Goal: Transaction & Acquisition: Purchase product/service

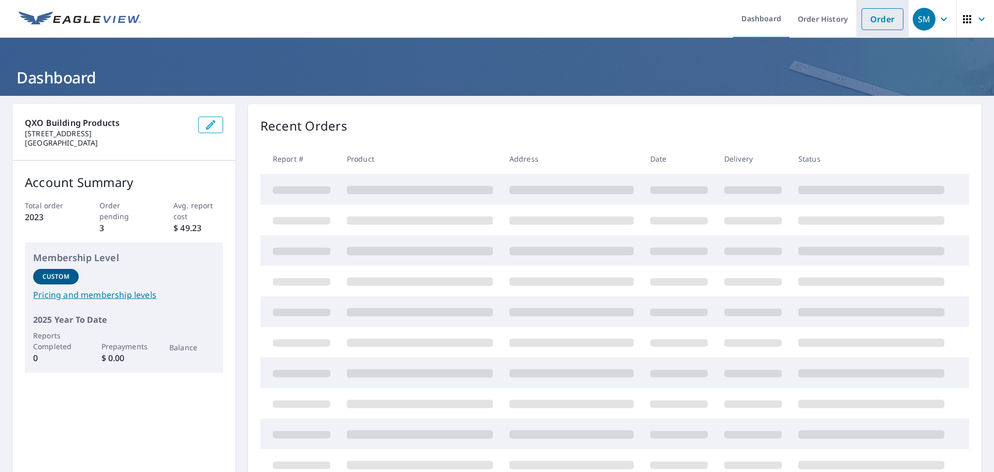
click at [870, 20] on link "Order" at bounding box center [883, 19] width 42 height 22
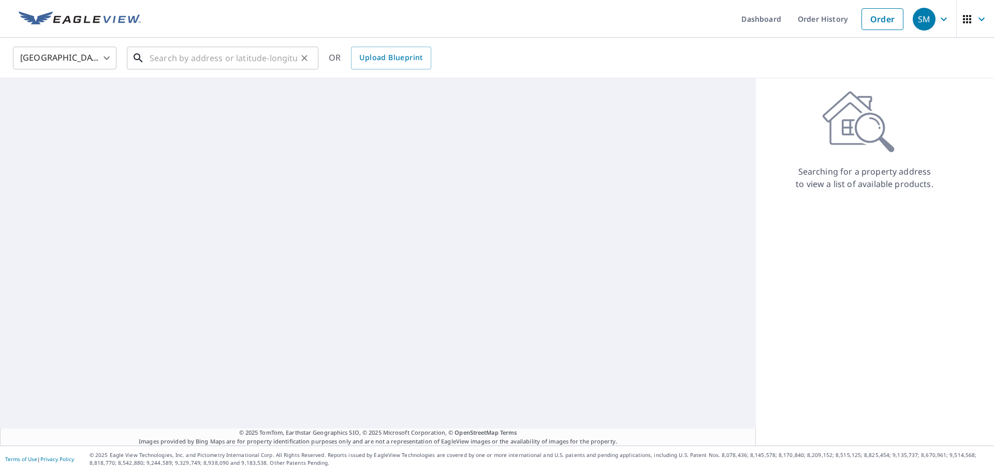
click at [201, 63] on input "text" at bounding box center [224, 57] width 148 height 29
paste input "[STREET_ADDRESS][PERSON_NAME]"
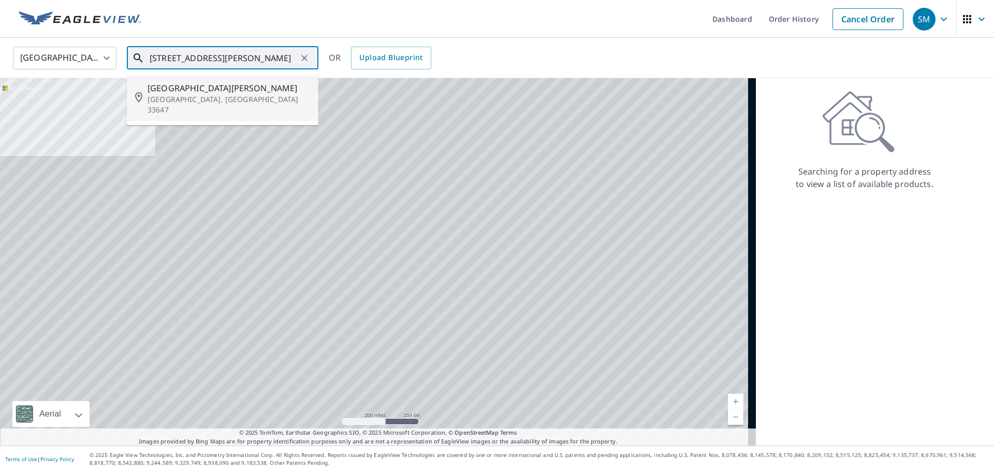
click at [198, 95] on p "[GEOGRAPHIC_DATA], [GEOGRAPHIC_DATA] 33647" at bounding box center [229, 104] width 163 height 21
type input "[STREET_ADDRESS][PERSON_NAME][PERSON_NAME]"
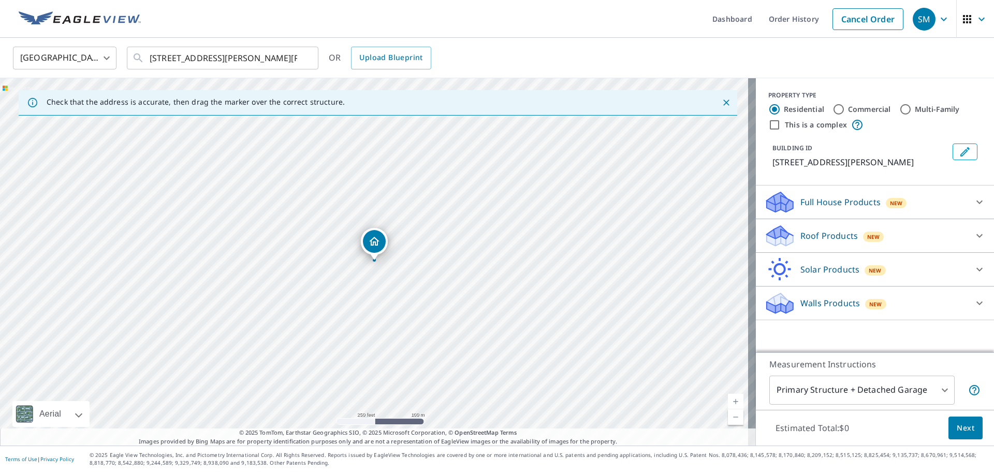
click at [810, 233] on p "Roof Products" at bounding box center [828, 235] width 57 height 12
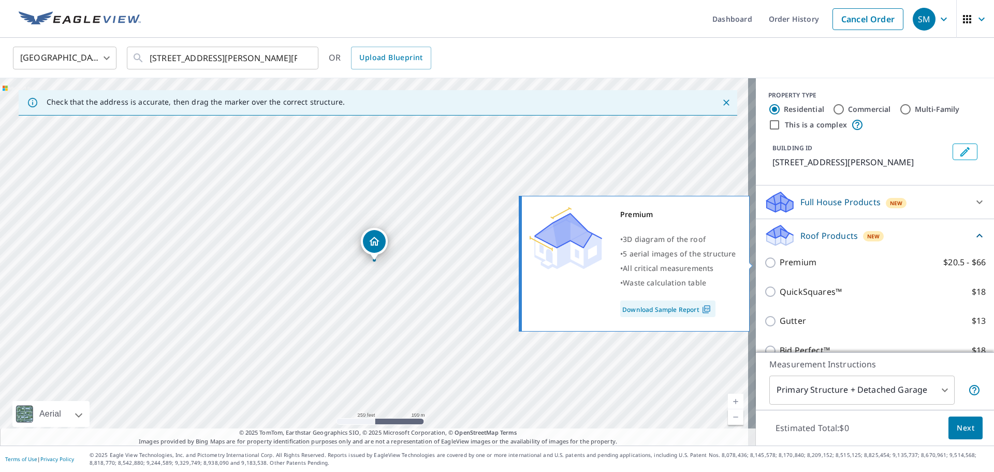
click at [764, 261] on input "Premium $20.5 - $66" at bounding box center [772, 262] width 16 height 12
checkbox input "true"
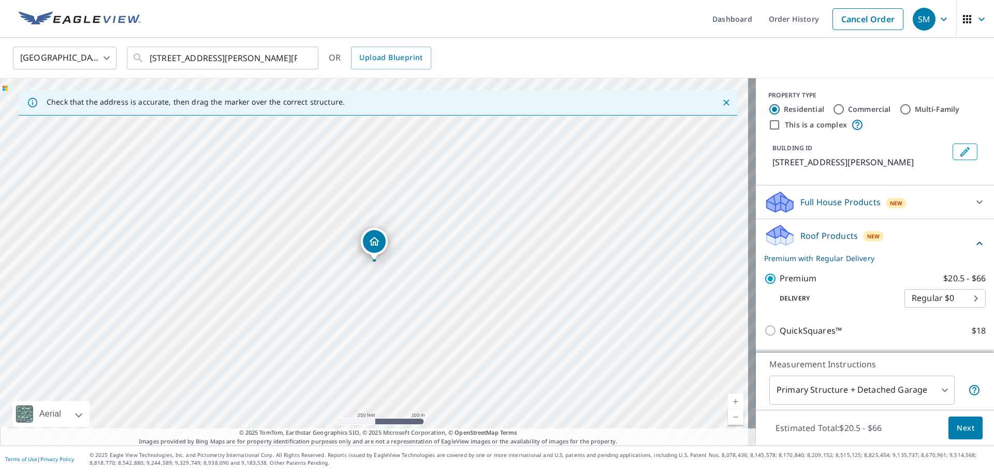
click at [957, 426] on span "Next" at bounding box center [966, 427] width 18 height 13
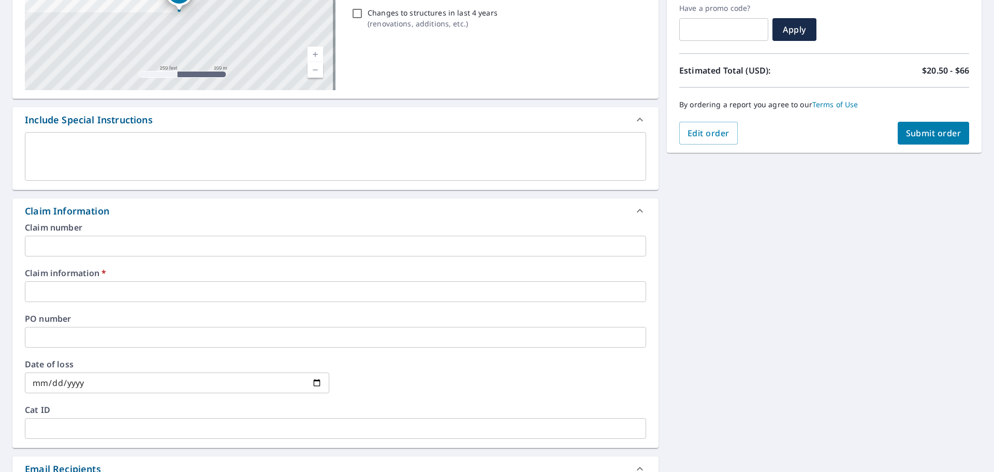
scroll to position [207, 0]
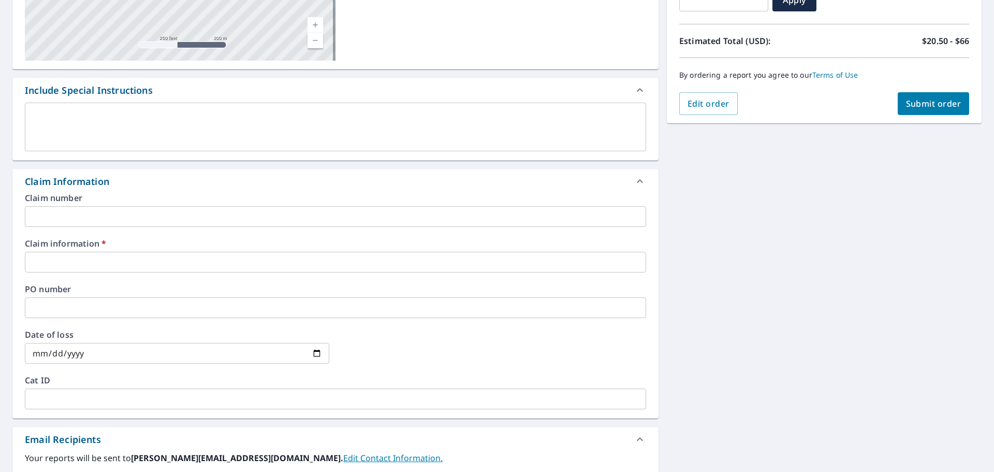
click at [101, 256] on input "text" at bounding box center [335, 262] width 621 height 21
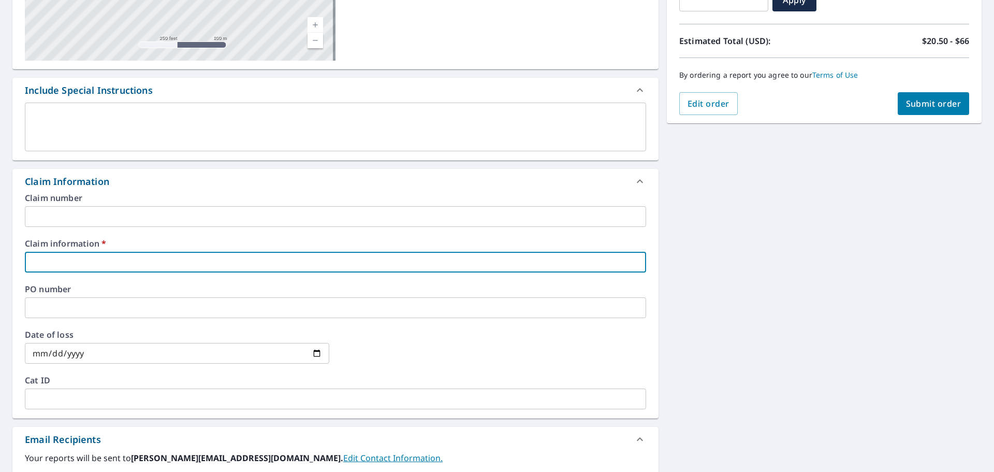
type input "577147"
checkbox input "true"
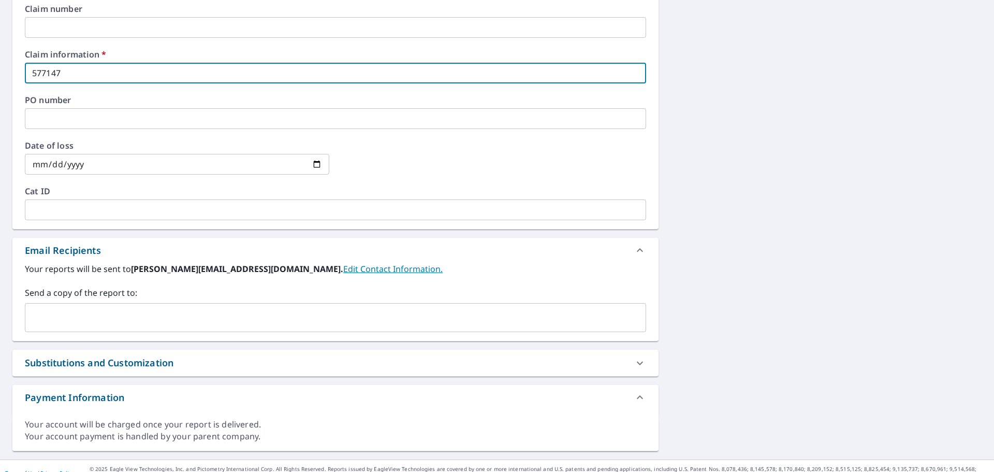
scroll to position [410, 0]
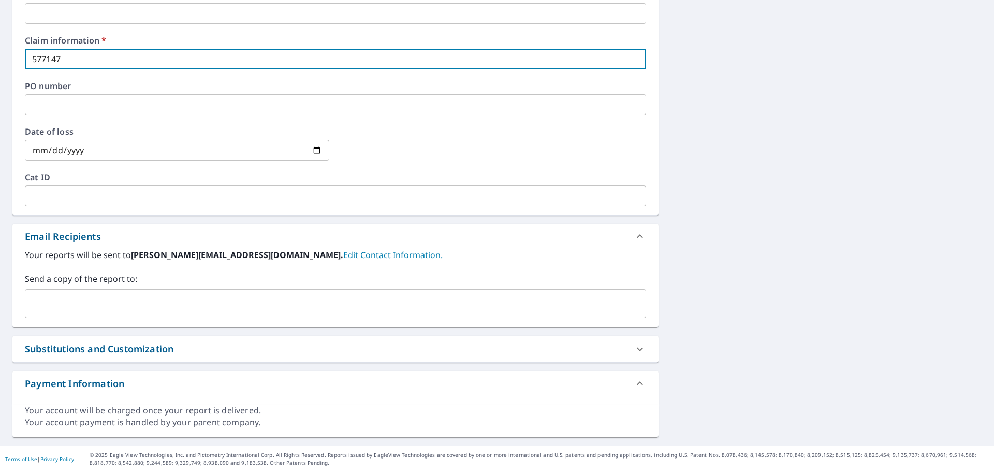
click at [105, 305] on input "text" at bounding box center [328, 304] width 596 height 20
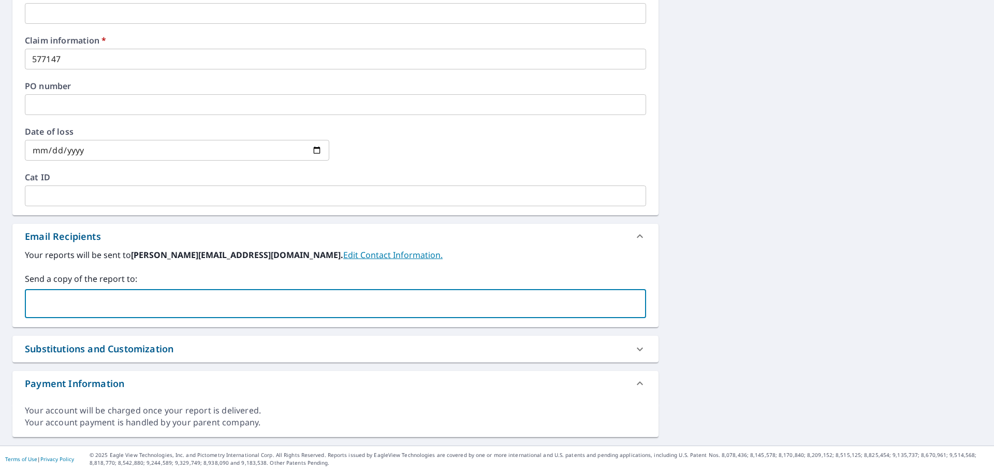
paste input "[PERSON_NAME][EMAIL_ADDRESS][DOMAIN_NAME]"
type input "[PERSON_NAME][EMAIL_ADDRESS][DOMAIN_NAME]"
checkbox input "true"
paste input "[EMAIL_ADDRESS][DOMAIN_NAME]"
type input "[EMAIL_ADDRESS][DOMAIN_NAME]"
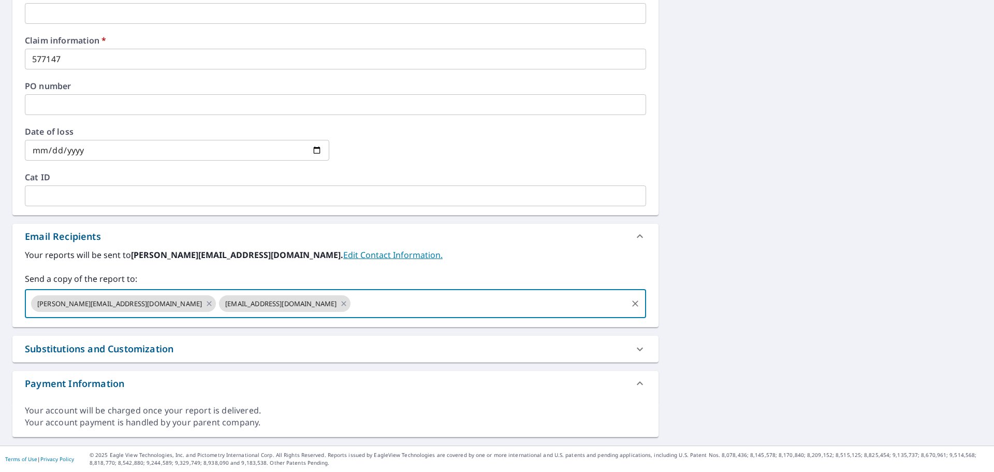
click at [777, 254] on div "[STREET_ADDRESS][PERSON_NAME] Aerial Road A standard road map Aerial A detailed…" at bounding box center [497, 66] width 994 height 760
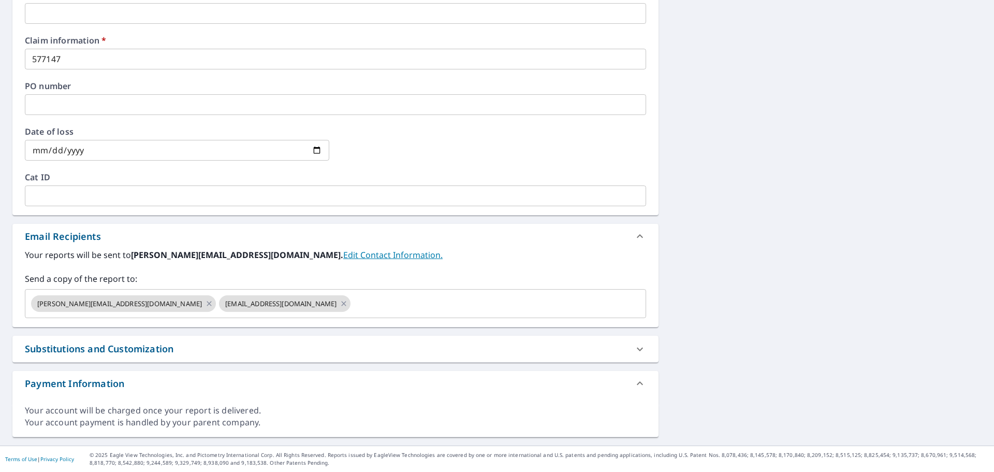
scroll to position [0, 0]
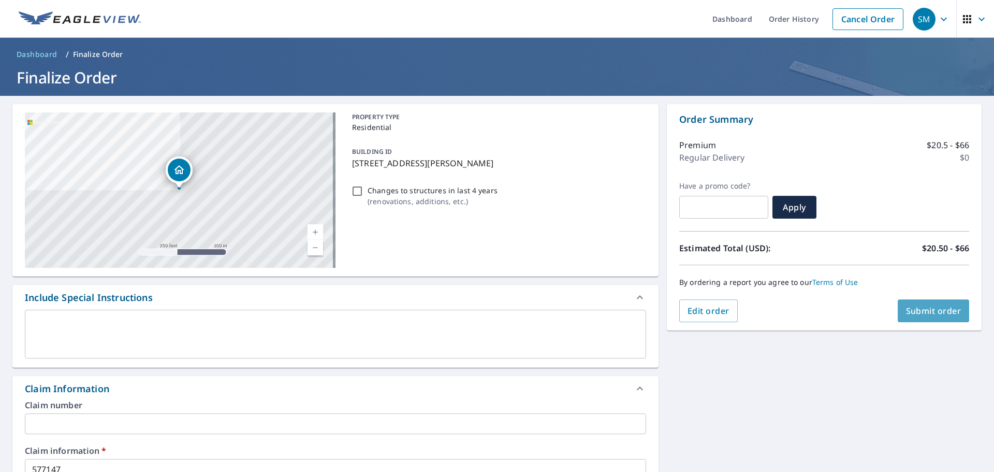
click at [925, 310] on span "Submit order" at bounding box center [933, 310] width 55 height 11
checkbox input "true"
